Goal: Task Accomplishment & Management: Complete application form

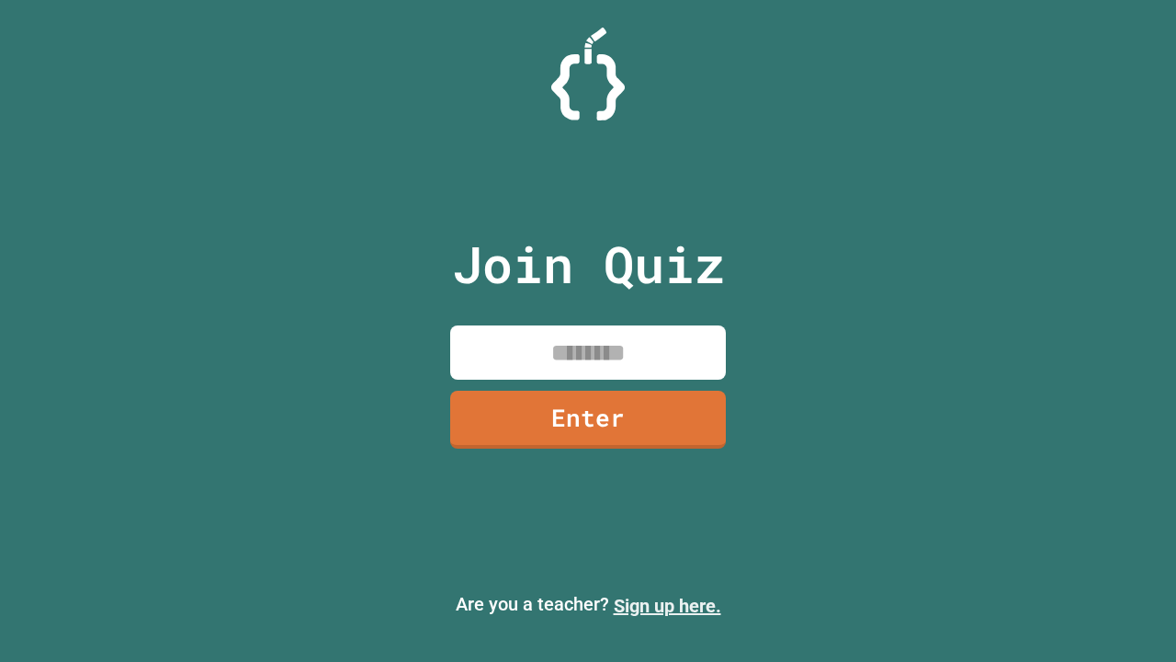
click at [667, 606] on link "Sign up here." at bounding box center [668, 606] width 108 height 22
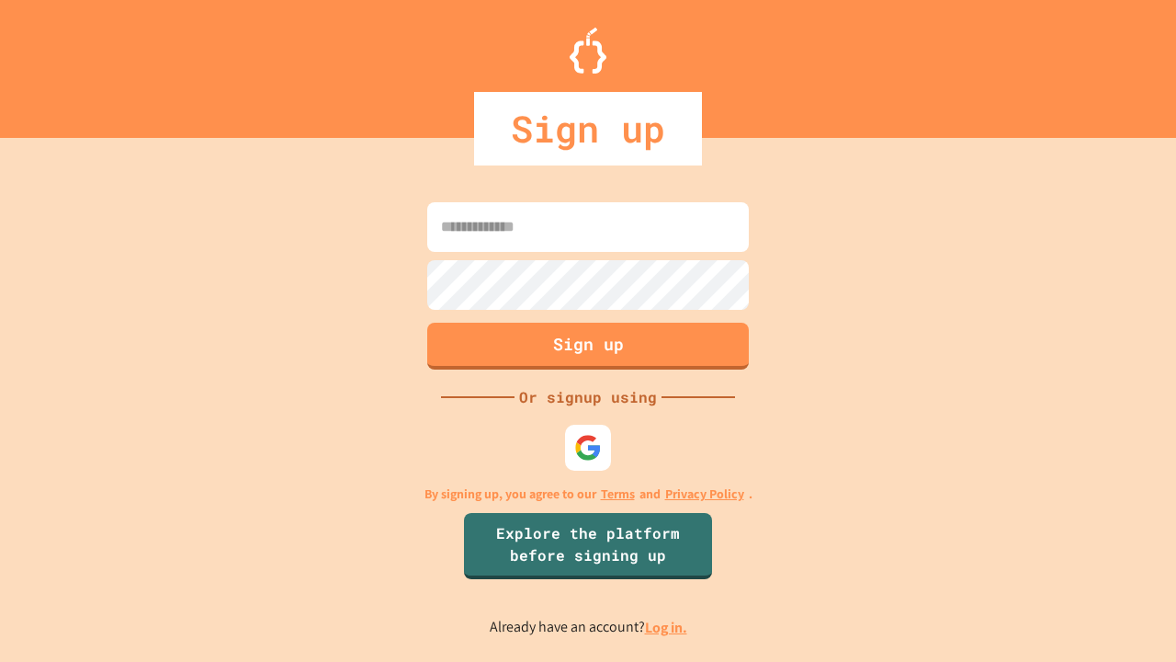
click at [667, 627] on link "Log in." at bounding box center [666, 627] width 42 height 19
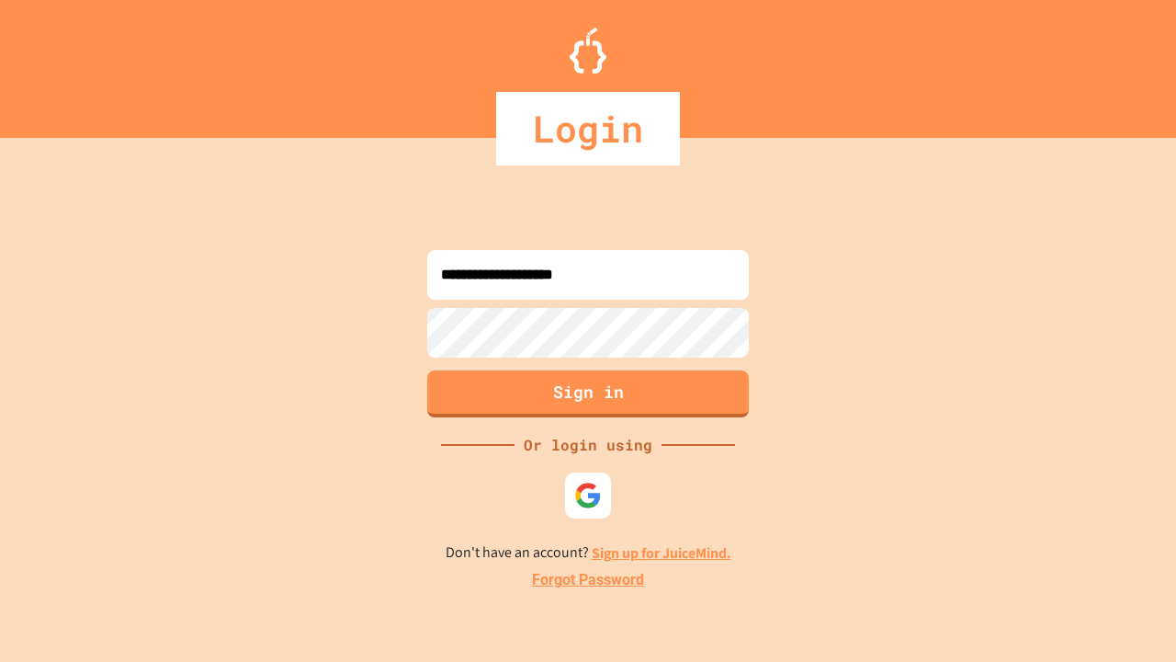
type input "**********"
